Goal: Learn about a topic

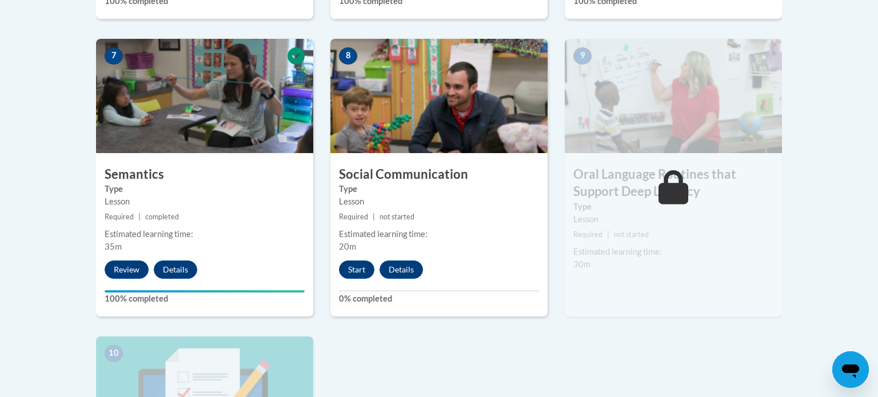
scroll to position [980, 0]
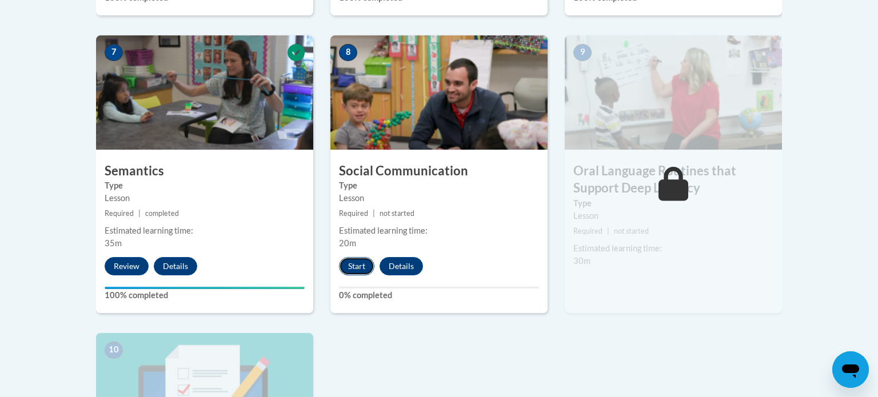
click at [357, 266] on button "Start" at bounding box center [356, 266] width 35 height 18
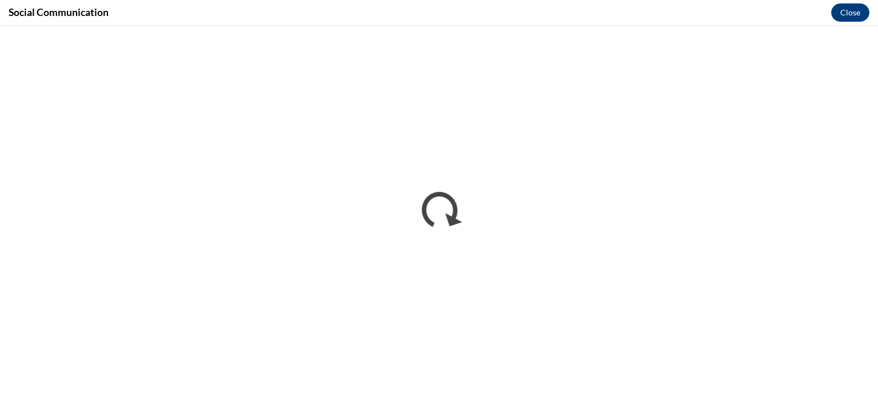
scroll to position [0, 0]
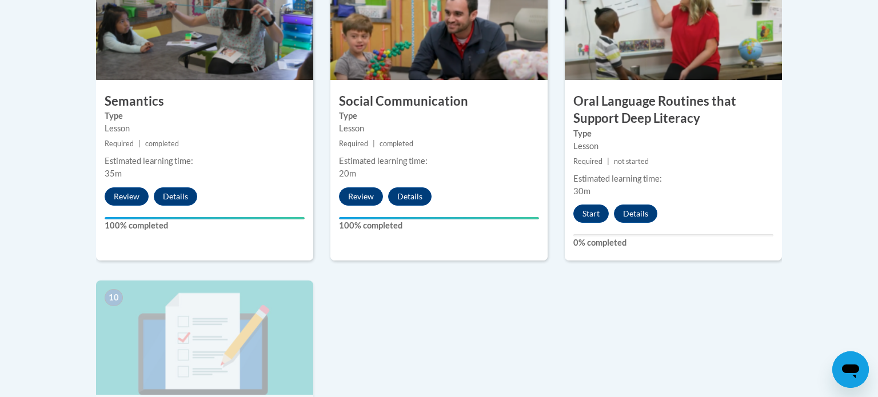
scroll to position [1050, 0]
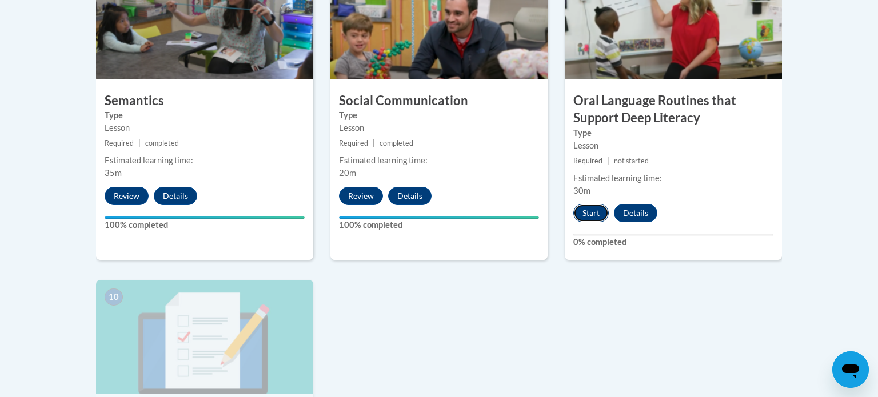
click at [579, 214] on button "Start" at bounding box center [591, 213] width 35 height 18
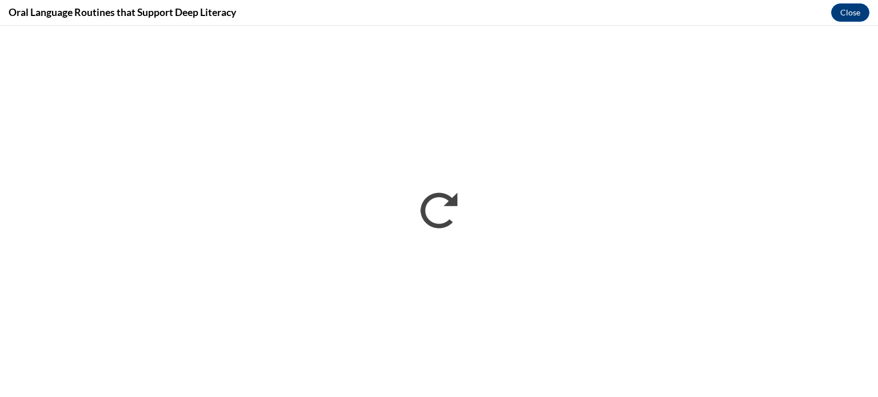
scroll to position [0, 0]
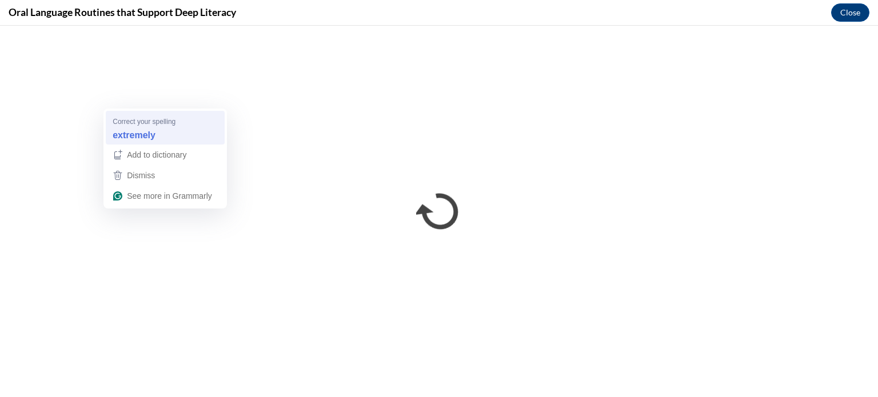
click at [162, 126] on div "extremely" at bounding box center [165, 135] width 110 height 18
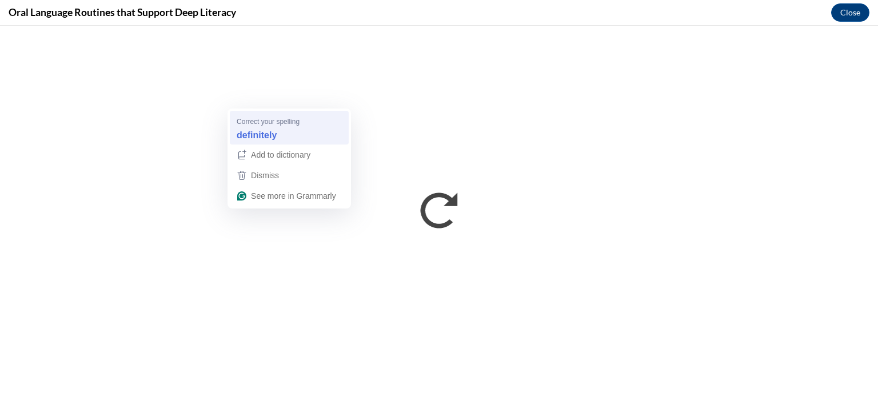
click at [252, 138] on strong "definitely" at bounding box center [257, 135] width 40 height 13
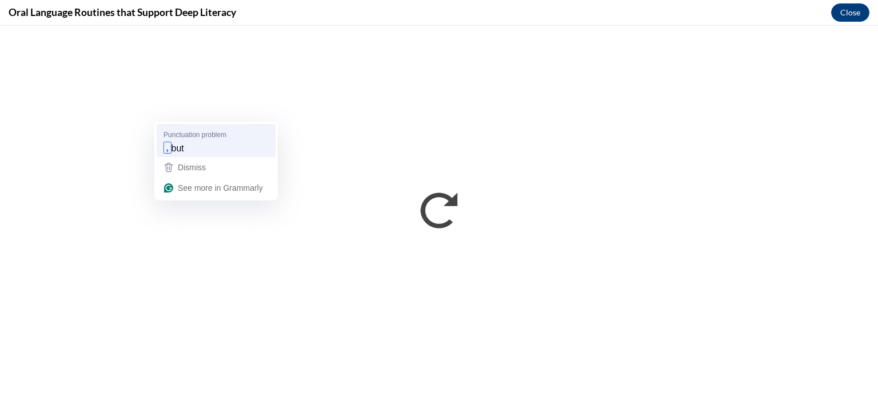
click at [211, 146] on div ", but" at bounding box center [216, 148] width 110 height 18
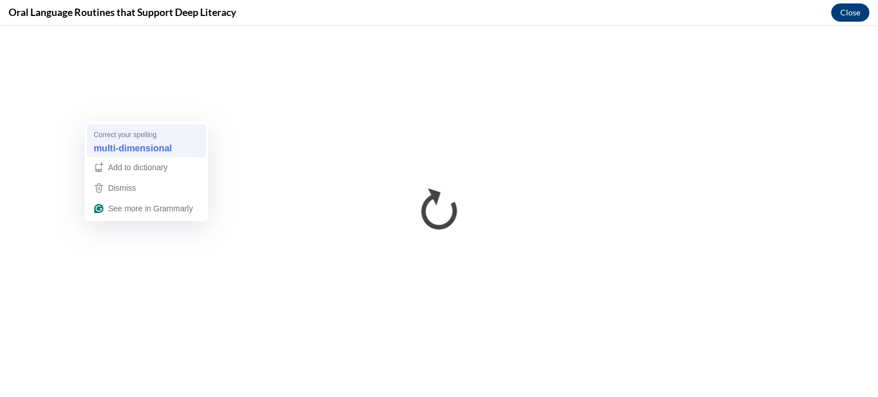
click at [188, 154] on div "multi-dimensional" at bounding box center [146, 148] width 110 height 18
click at [144, 147] on div "read-aloud" at bounding box center [146, 148] width 110 height 18
